Goal: Task Accomplishment & Management: Use online tool/utility

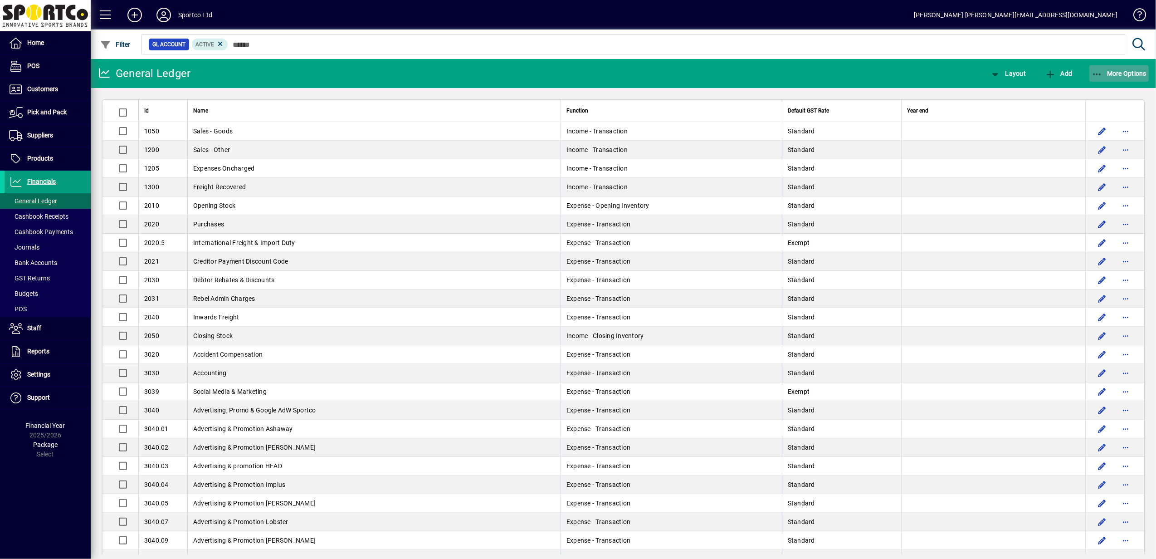
click at [1106, 71] on span "More Options" at bounding box center [1118, 73] width 55 height 7
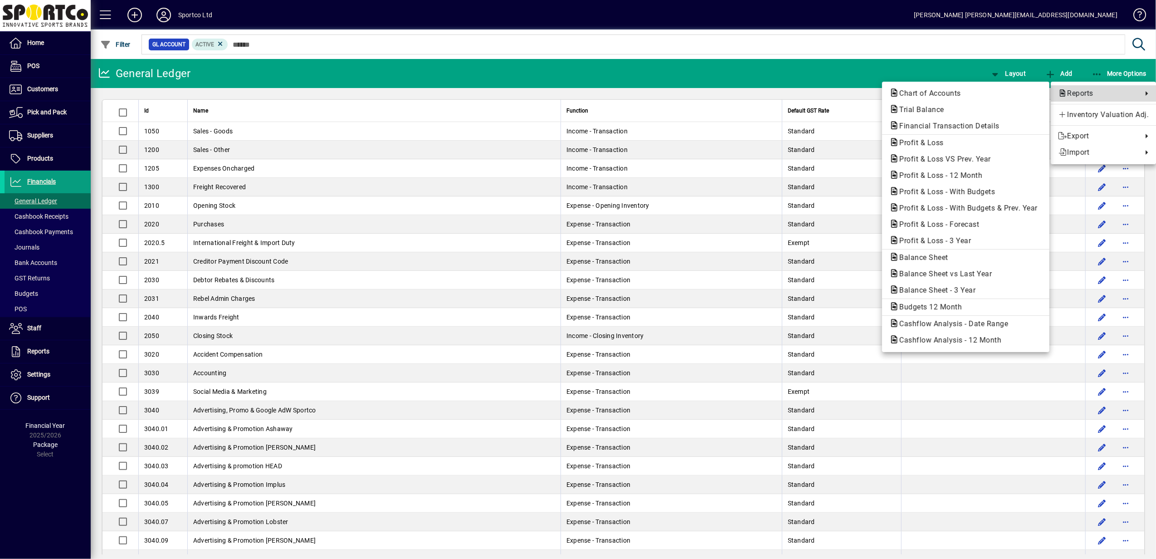
click at [1087, 92] on span "Reports" at bounding box center [1098, 93] width 80 height 11
click at [927, 159] on span "Profit & Loss VS Prev. Year" at bounding box center [942, 159] width 106 height 9
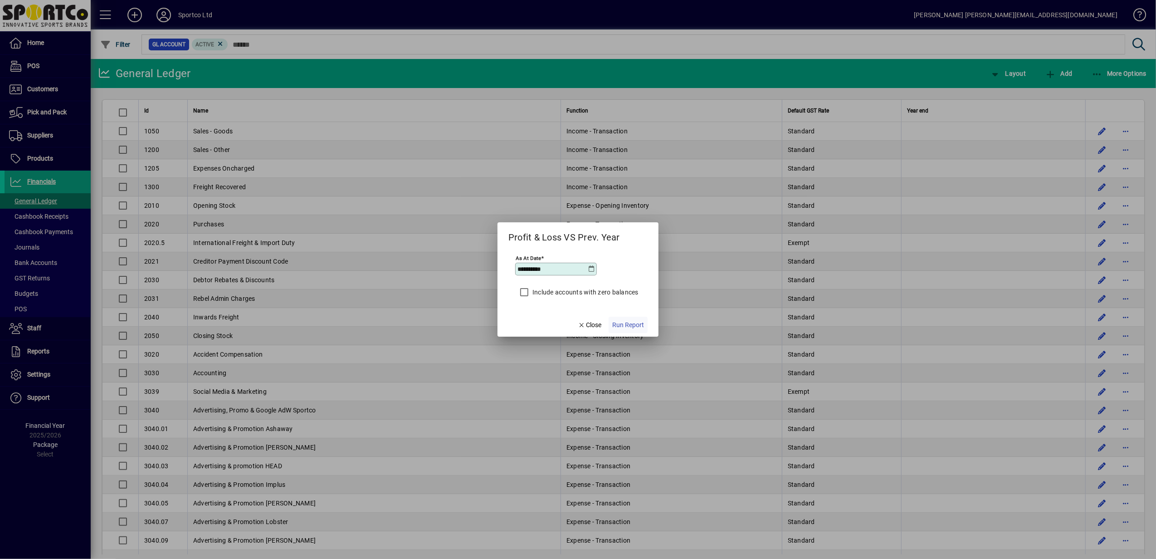
click at [637, 325] on span "Run Report" at bounding box center [628, 325] width 32 height 10
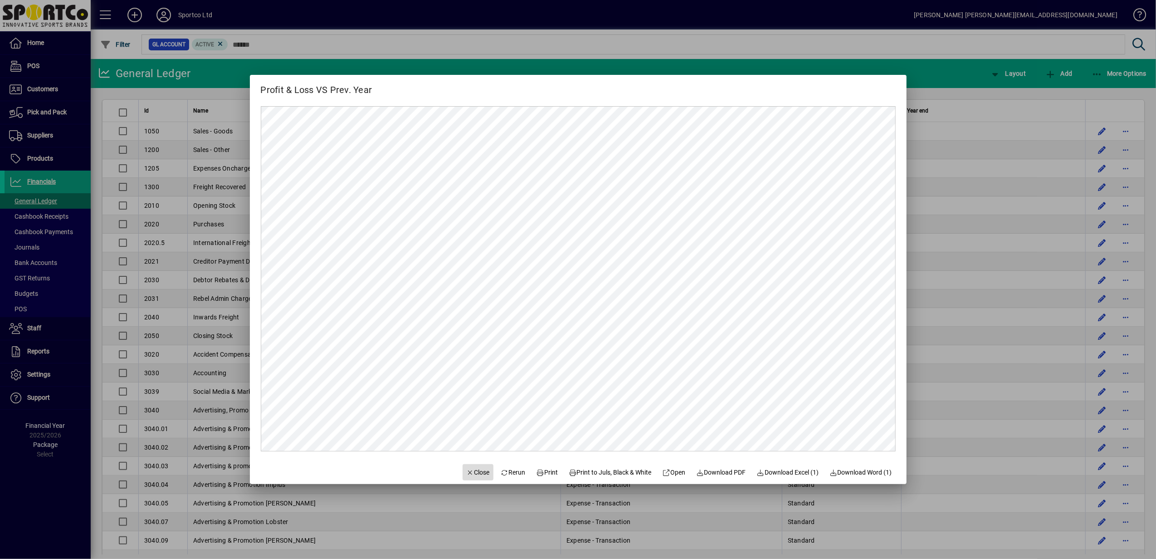
click at [467, 472] on span "Close" at bounding box center [478, 472] width 24 height 10
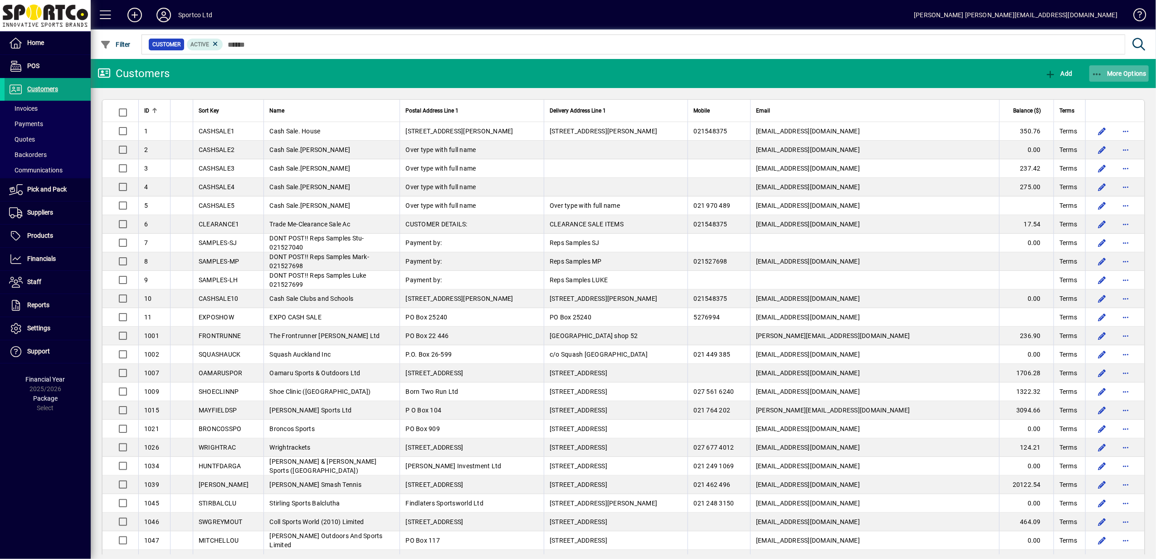
click at [1106, 72] on span "More Options" at bounding box center [1118, 73] width 55 height 7
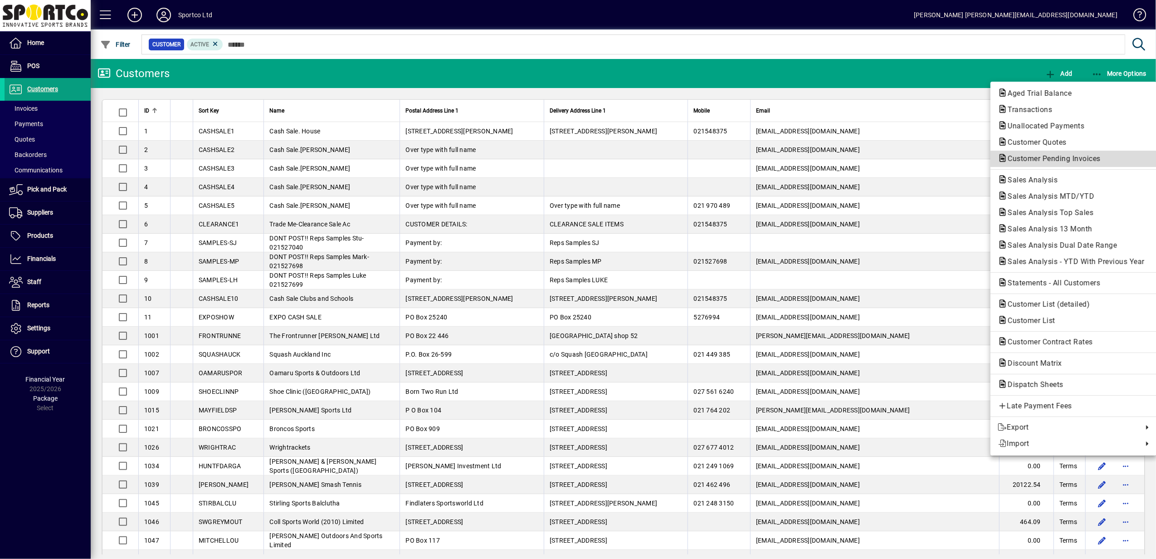
click at [1076, 155] on span "Customer Pending Invoices" at bounding box center [1050, 158] width 107 height 9
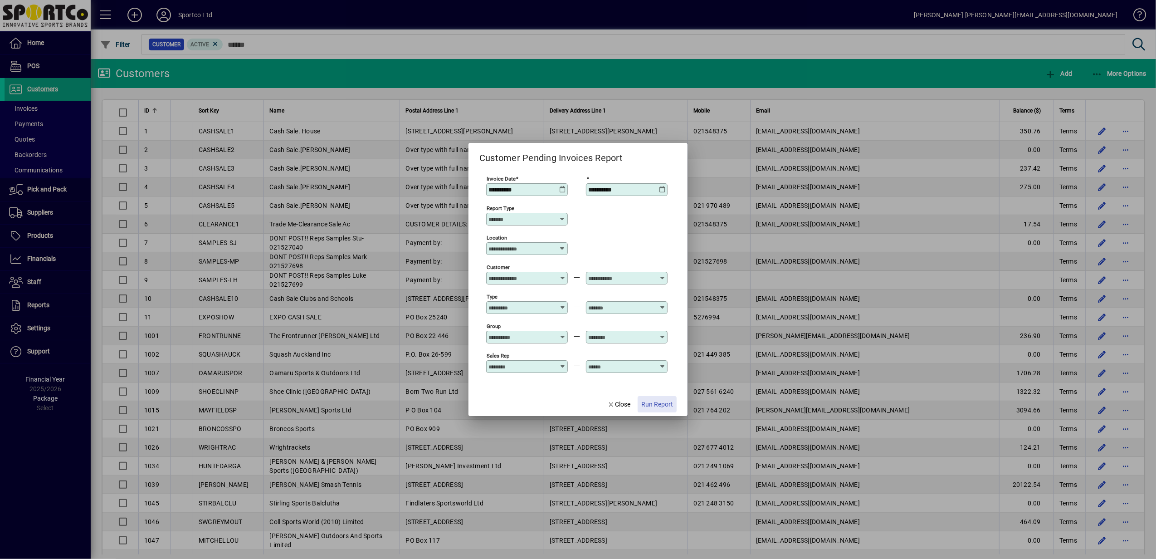
click at [654, 407] on span "Run Report" at bounding box center [657, 404] width 32 height 10
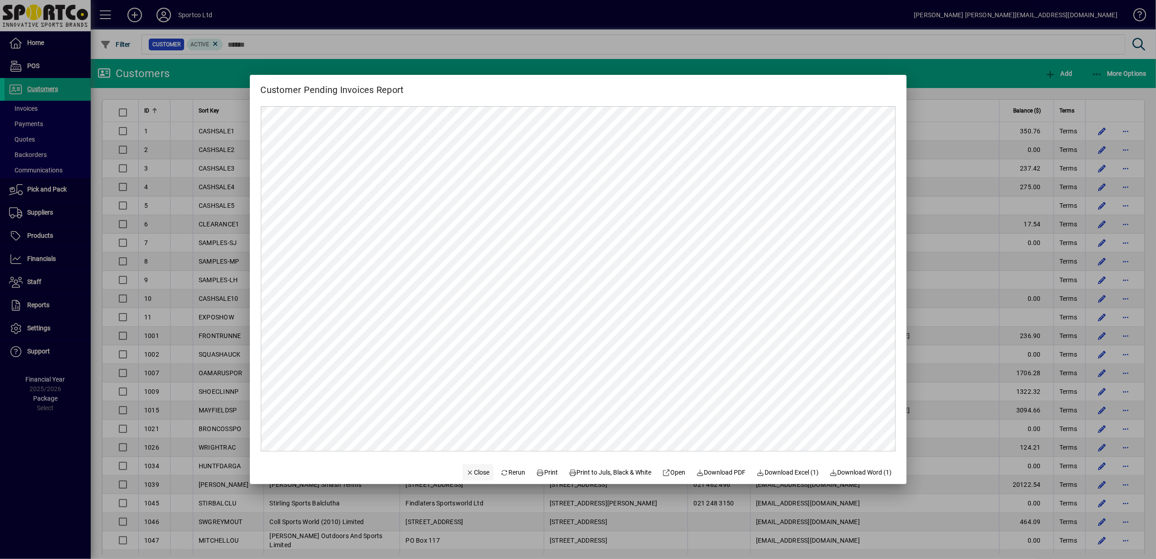
click at [472, 473] on span "Close" at bounding box center [478, 472] width 24 height 10
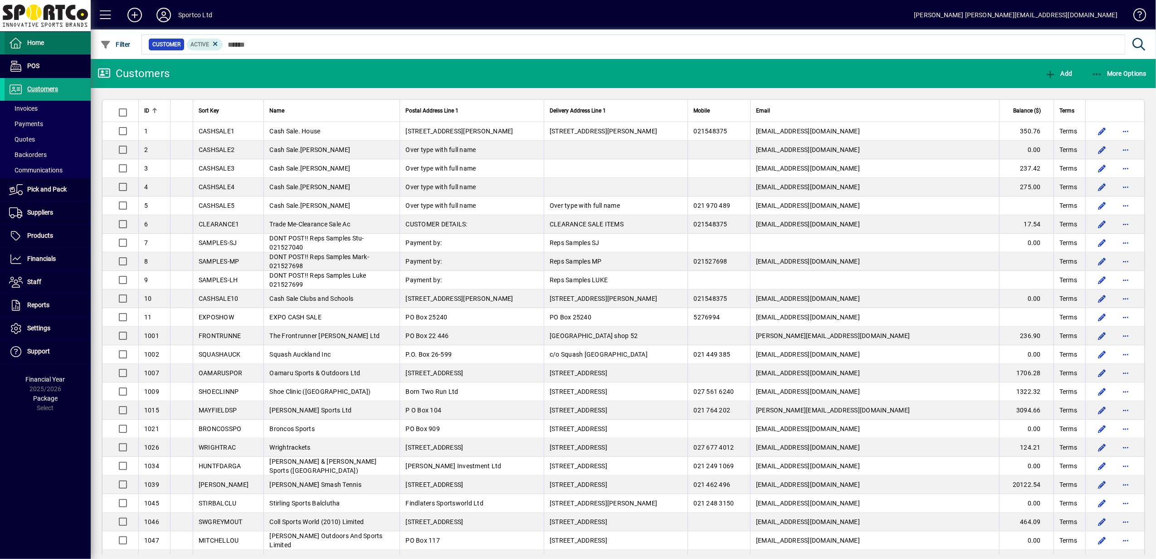
click at [40, 43] on span "Home" at bounding box center [35, 42] width 17 height 7
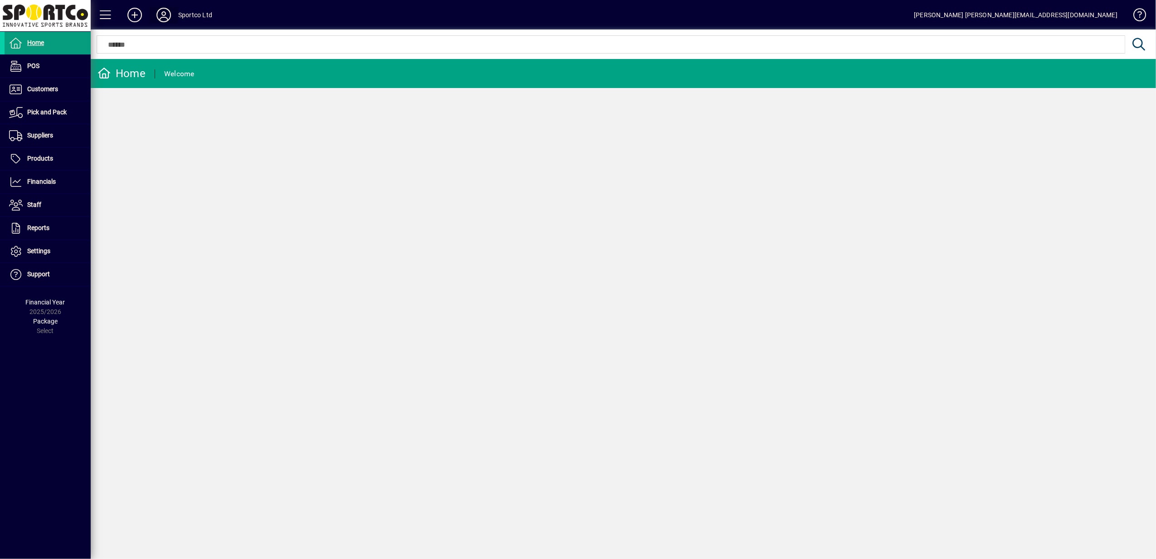
click at [165, 15] on icon at bounding box center [164, 15] width 18 height 15
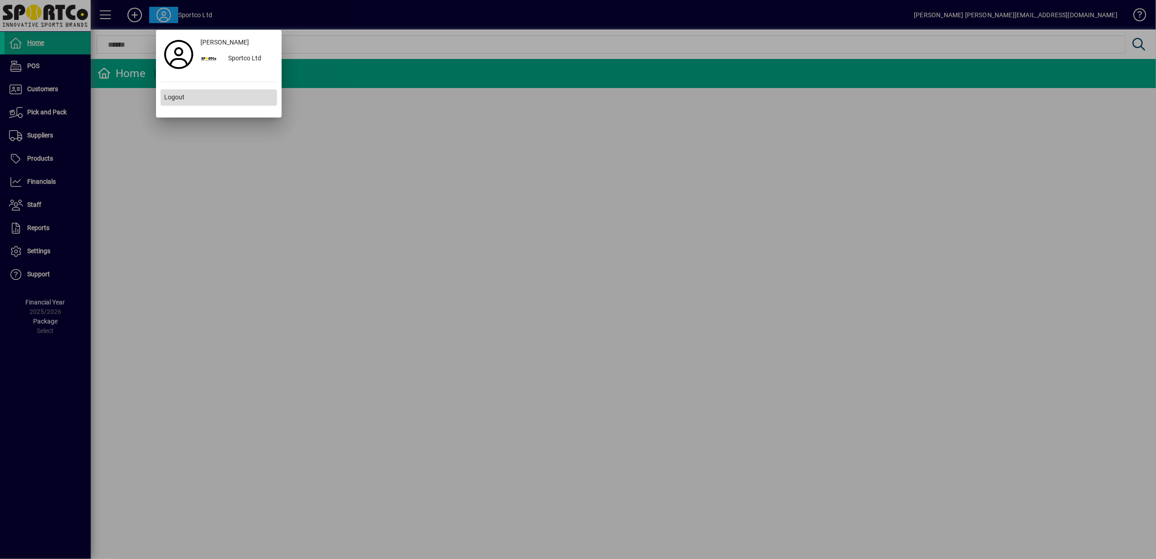
click at [178, 98] on span "Logout" at bounding box center [174, 97] width 20 height 10
